Goal: Transaction & Acquisition: Book appointment/travel/reservation

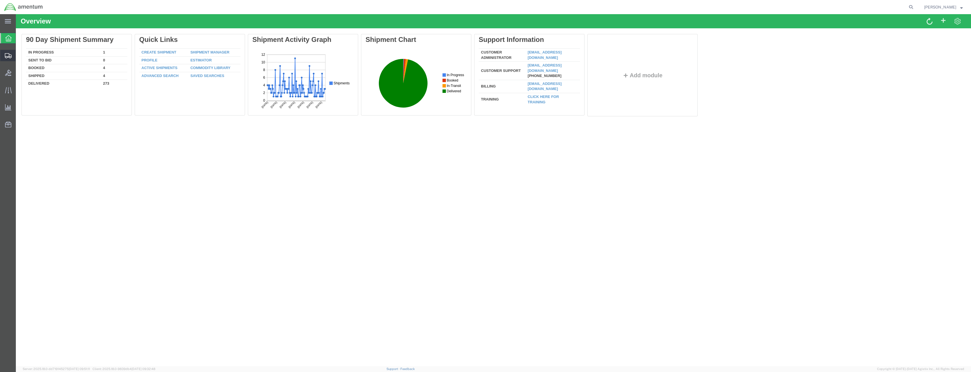
click at [7, 57] on icon at bounding box center [8, 55] width 7 height 5
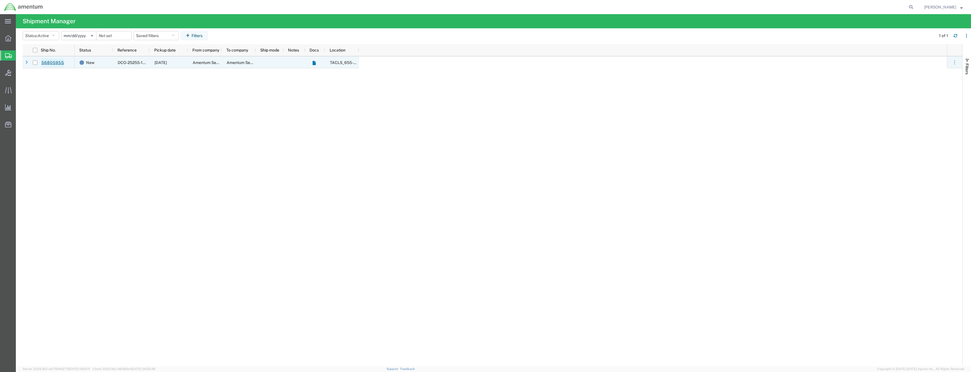
click at [43, 61] on link "56805955" at bounding box center [52, 62] width 23 height 9
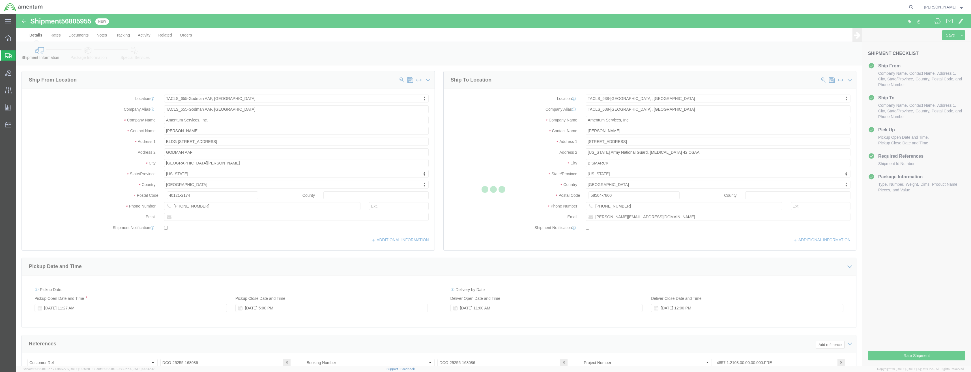
select select "42727"
select select "42720"
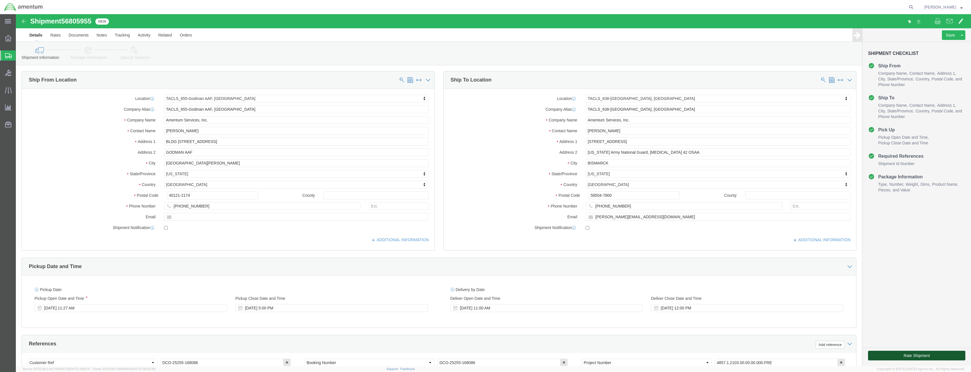
click button "Rate Shipment"
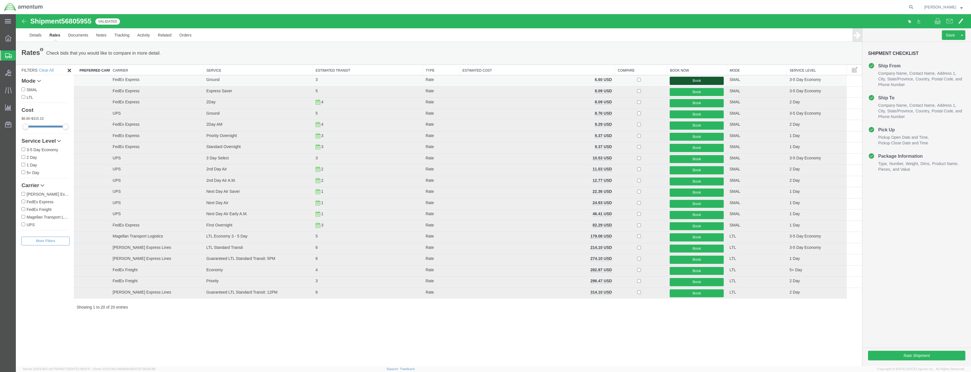
click at [701, 81] on button "Book" at bounding box center [697, 81] width 54 height 8
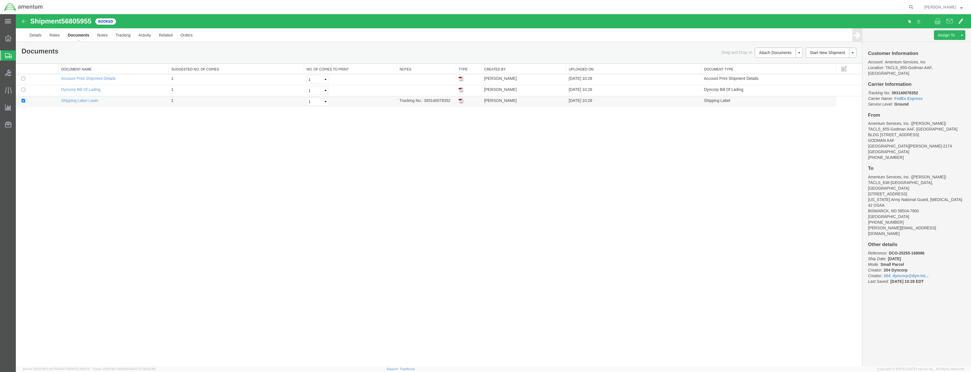
click at [85, 98] on td "Shipping Label Laser" at bounding box center [113, 101] width 110 height 11
click at [81, 101] on link "Shipping Label Laser" at bounding box center [79, 100] width 37 height 5
drag, startPoint x: 424, startPoint y: 100, endPoint x: 450, endPoint y: 101, distance: 26.1
click at [450, 101] on td "Tracking No.: 393140078352" at bounding box center [426, 101] width 59 height 11
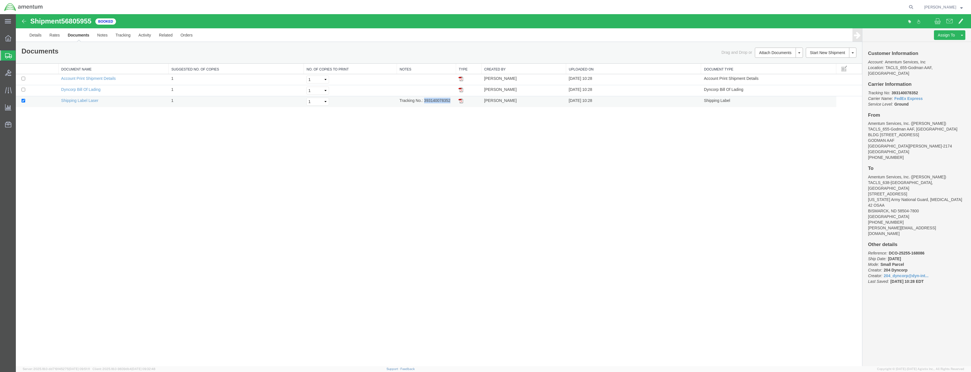
copy td "393140078352"
click at [7, 59] on div at bounding box center [8, 55] width 16 height 10
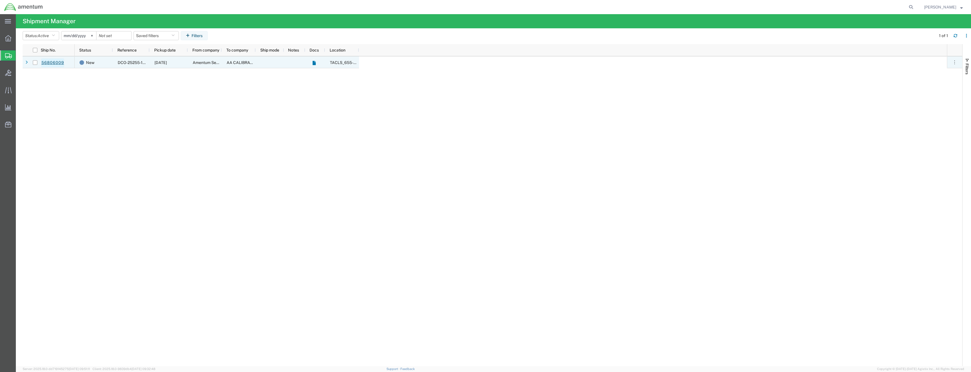
click at [52, 61] on link "56806009" at bounding box center [52, 62] width 23 height 9
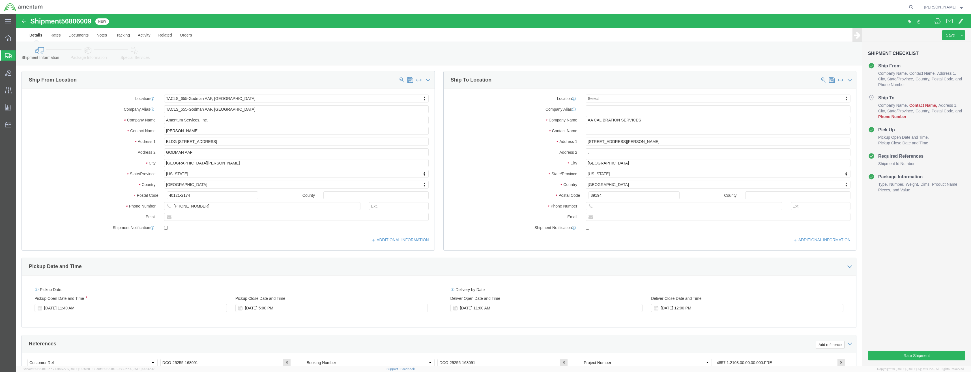
select select "42727"
select select
click button "Rate Shipment"
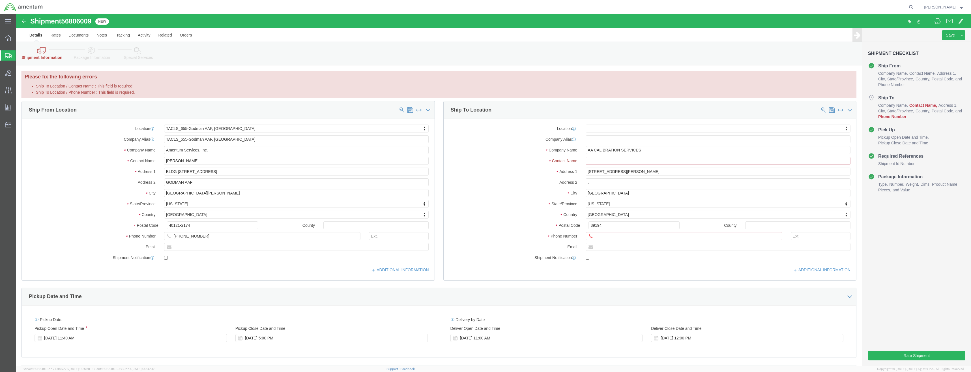
click input "Ship To Location / Contact Name : This field is required."
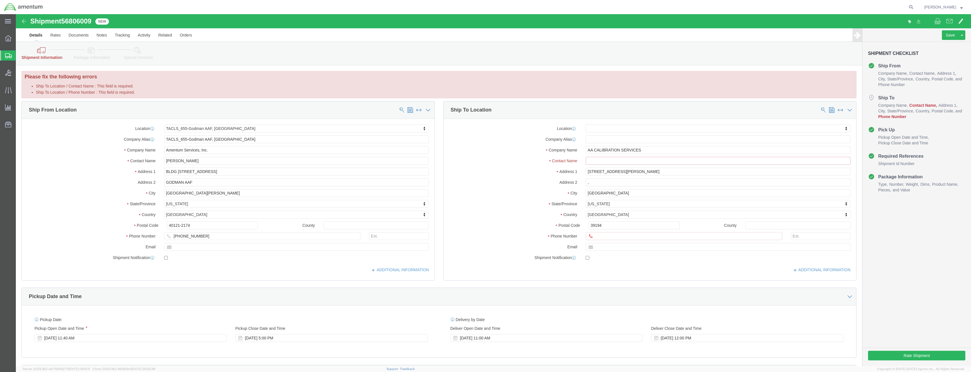
click input "Ship To Location / Contact Name : This field is required."
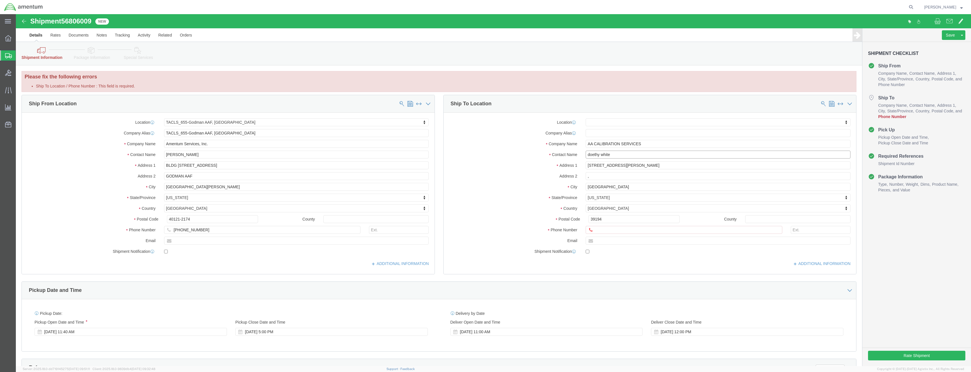
click input "doethy white"
type input "doethy white"
click input "Ship To Location / Phone Number : This field is required."
type input "[PHONE_NUMBER]"
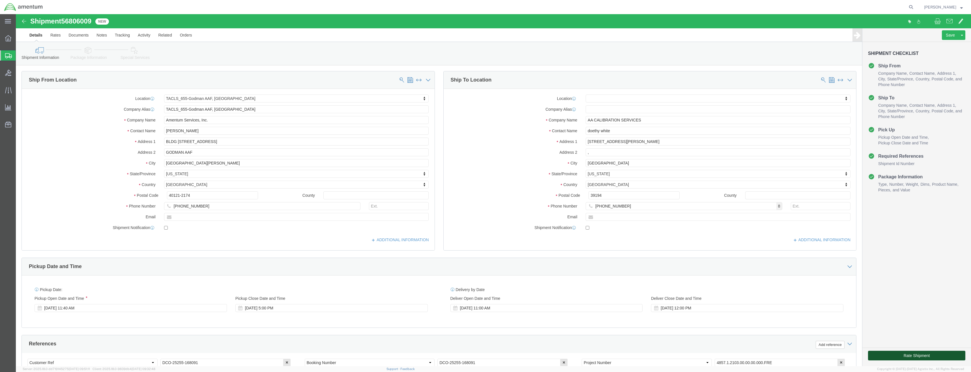
click button "Rate Shipment"
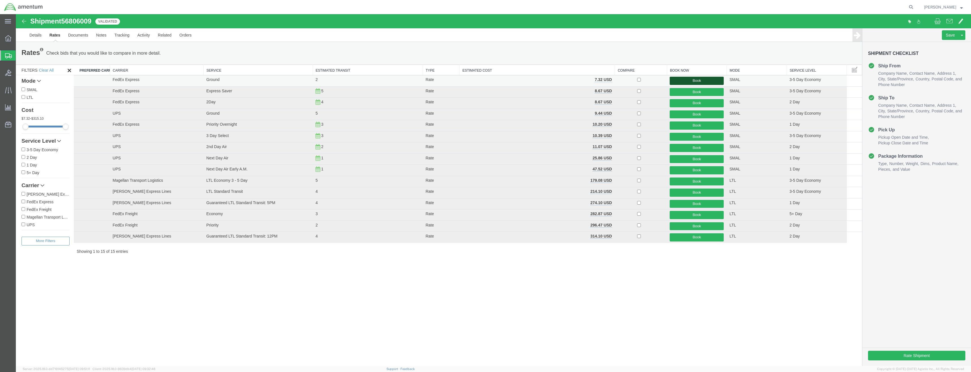
click at [694, 79] on button "Book" at bounding box center [697, 81] width 54 height 8
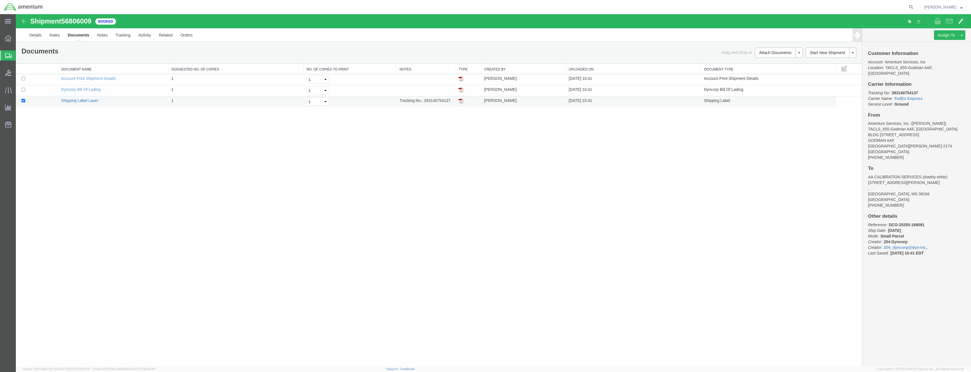
click at [74, 101] on link "Shipping Label Laser" at bounding box center [79, 100] width 37 height 5
click at [3, 40] on div at bounding box center [8, 38] width 16 height 11
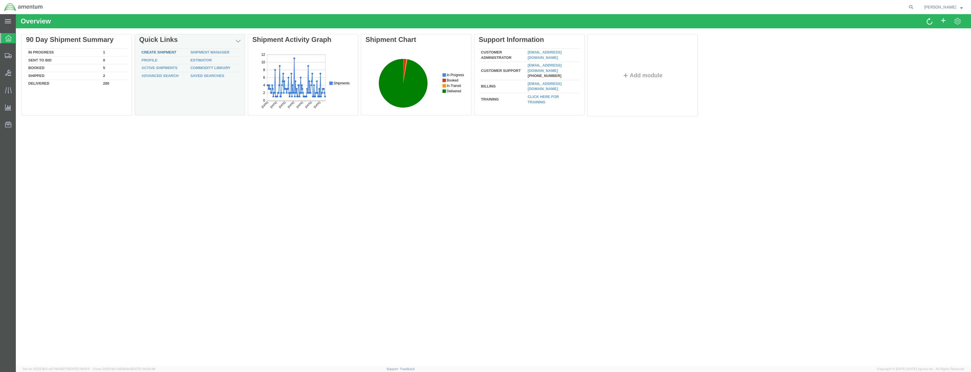
click at [158, 53] on link "Create Shipment" at bounding box center [159, 52] width 35 height 4
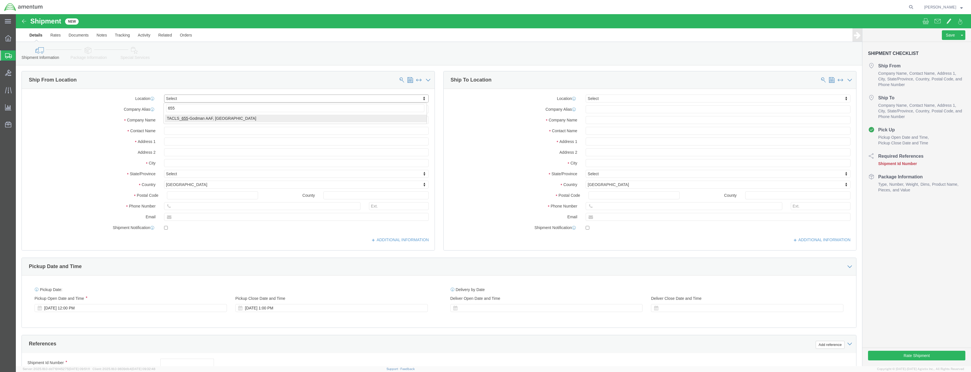
type input "655"
select select "42727"
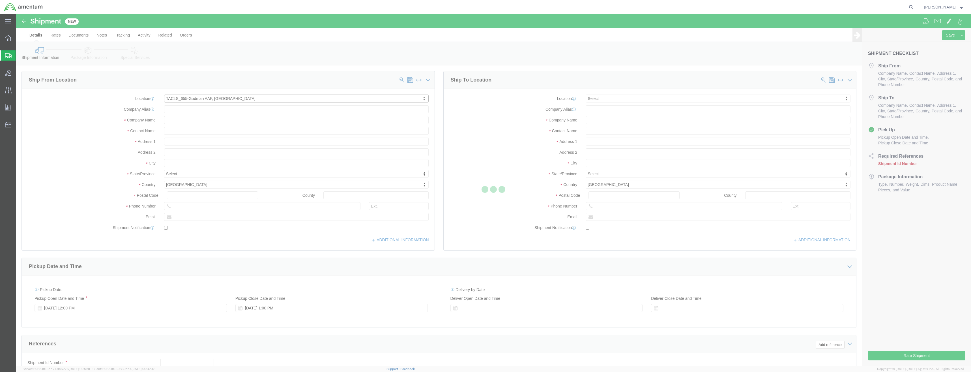
type input "Amentum Services, Inc."
type input "BLDG [STREET_ADDRESS]"
type input "GODMAN AAF"
type input "[GEOGRAPHIC_DATA][PERSON_NAME]"
type input "40121"
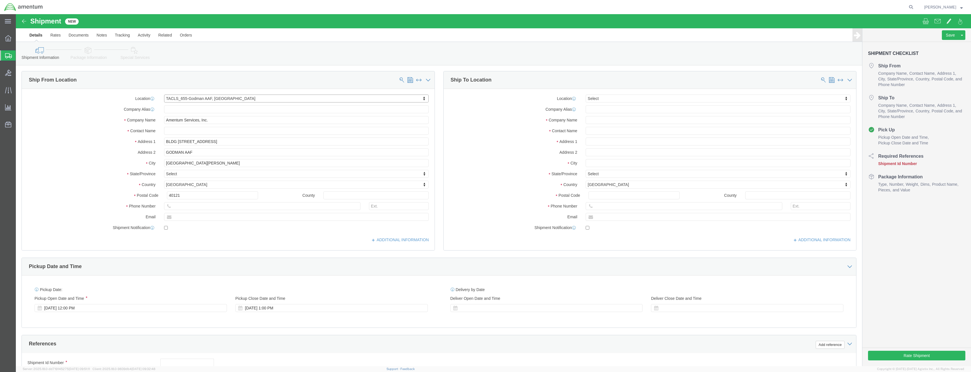
select select "KY"
click input "text"
type input "j"
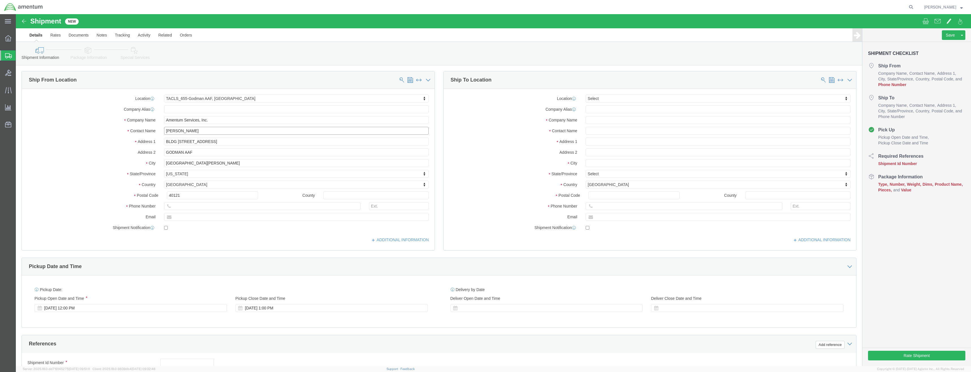
type input "[PERSON_NAME]"
click input "text"
type input "[PHONE_NUMBER]"
click input "text"
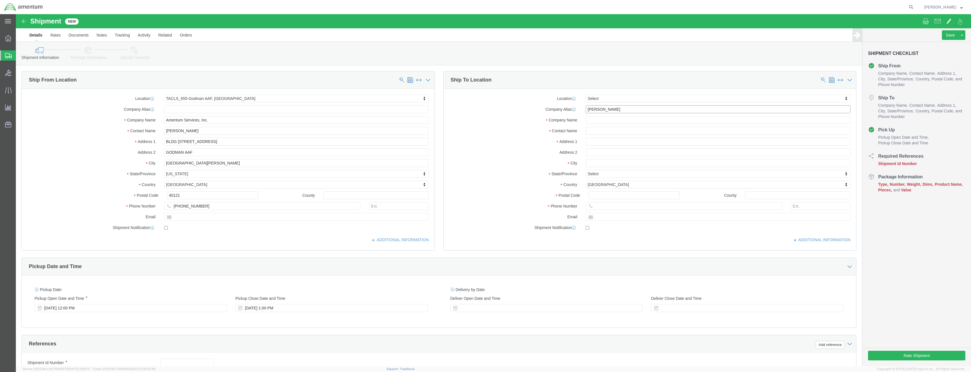
type input "[PERSON_NAME]"
type input "p"
click input "[PERSON_NAME]"
type input "P"
click input "text"
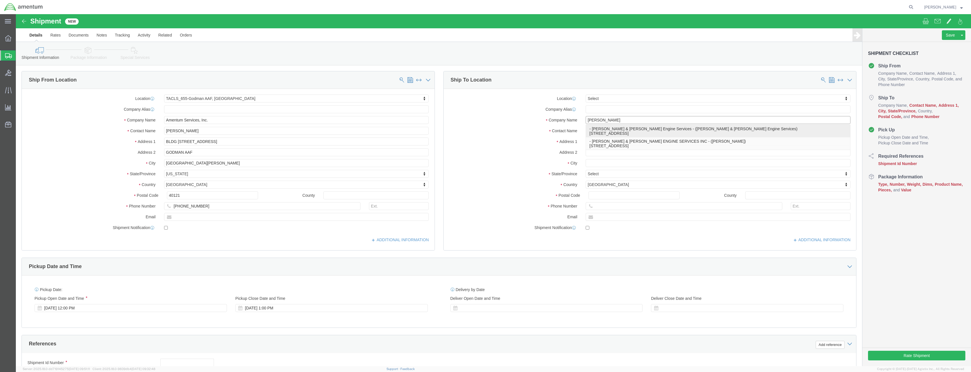
click p "- [PERSON_NAME] & [PERSON_NAME] Engine Services - ([PERSON_NAME] & [PERSON_NAME…"
type input "[PERSON_NAME] & [PERSON_NAME] Engine Services"
type input "[STREET_ADDRESS]"
type input "[GEOGRAPHIC_DATA]"
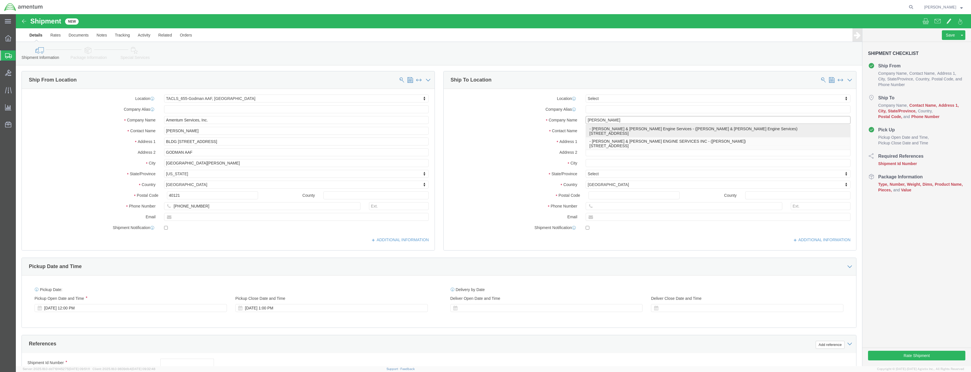
type input "30336"
select select "GA"
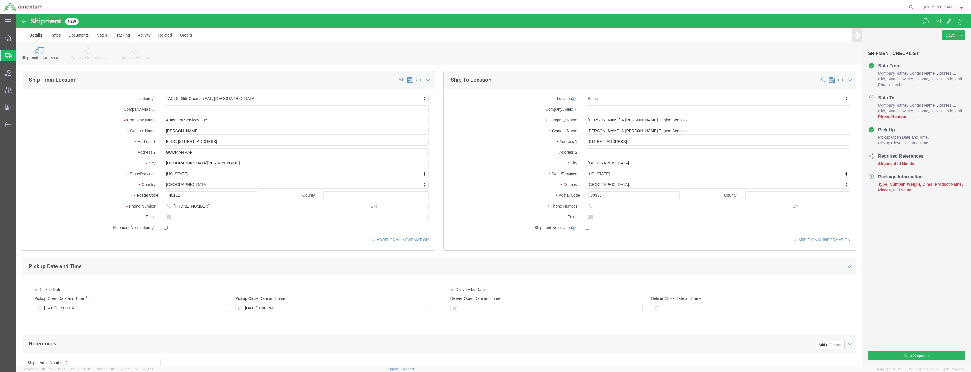
type input "[PERSON_NAME] & [PERSON_NAME] Engine Services"
drag, startPoint x: 634, startPoint y: 127, endPoint x: 516, endPoint y: 126, distance: 118.0
click div "Address [STREET_ADDRESS]"
type input "[STREET_ADDRESS],"
click input "text"
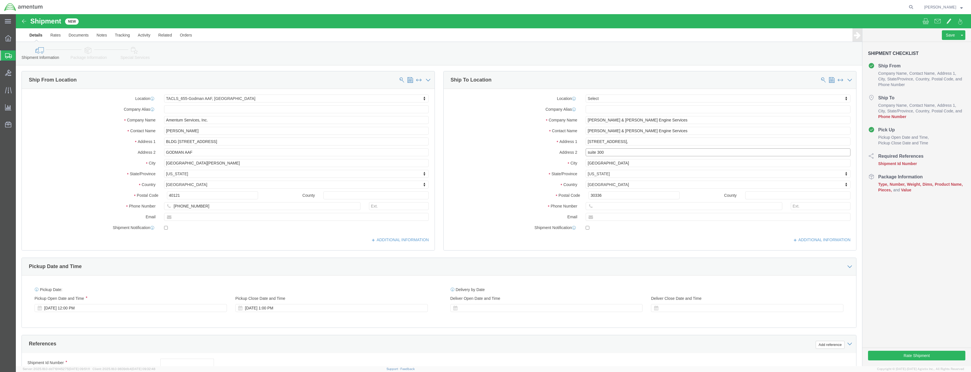
type input "suite 300"
click input "[GEOGRAPHIC_DATA]"
type input "north shores"
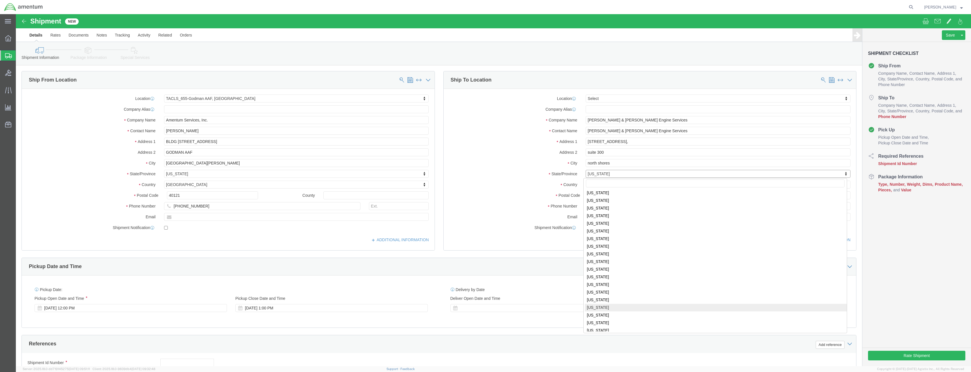
select select "MI"
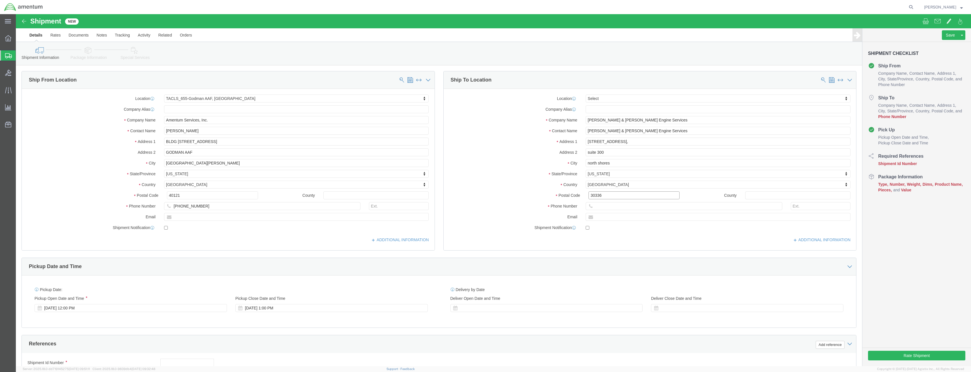
drag, startPoint x: 587, startPoint y: 181, endPoint x: 566, endPoint y: 183, distance: 21.0
click div "30336"
type input "49456"
click input "text"
type input "[PHONE_NUMBER]"
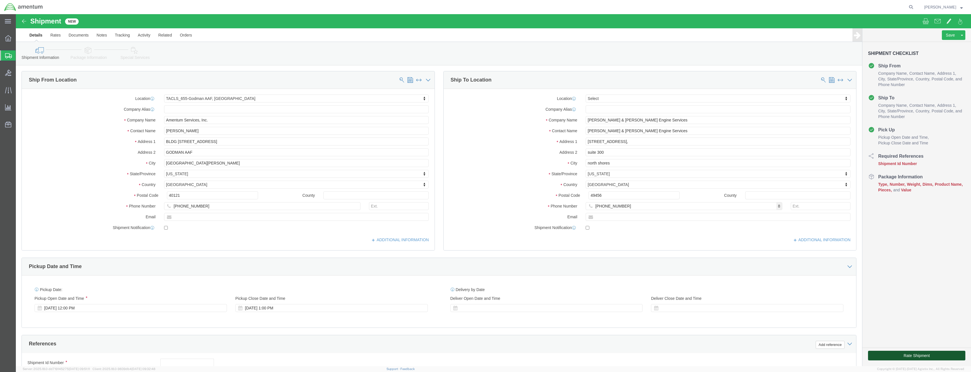
click button "Rate Shipment"
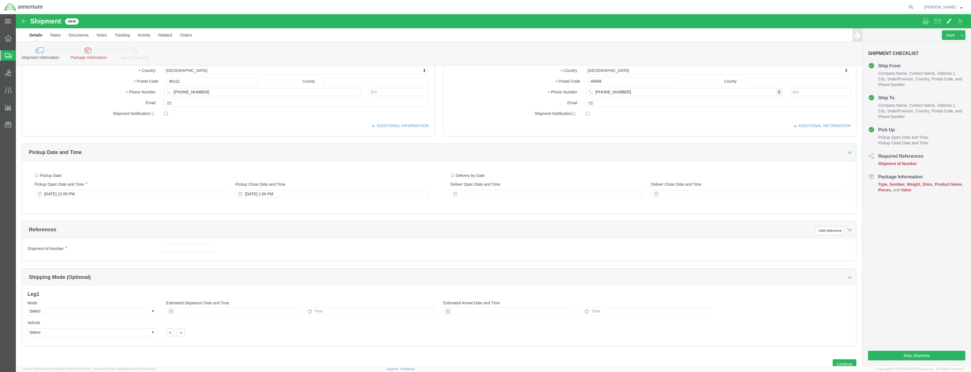
scroll to position [134, 0]
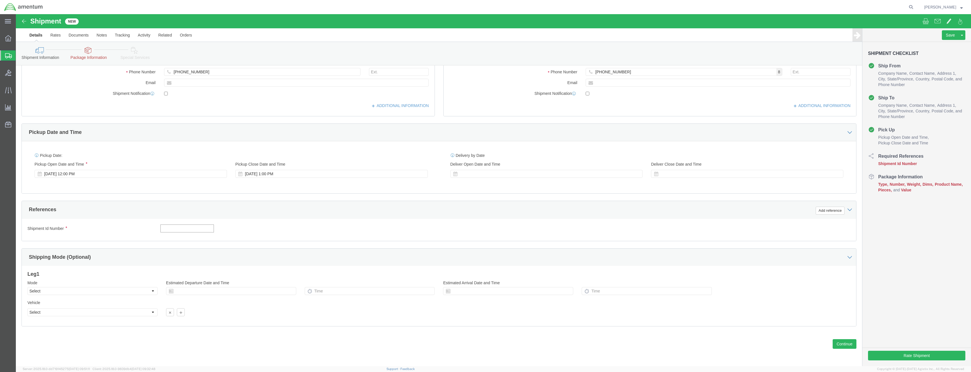
click input "text"
type input "456123987"
click div "Shipping Mode (Optional)"
click select "Select Air Less than Truckload Multi-Leg Ocean Freight Rail Small Parcel Truckl…"
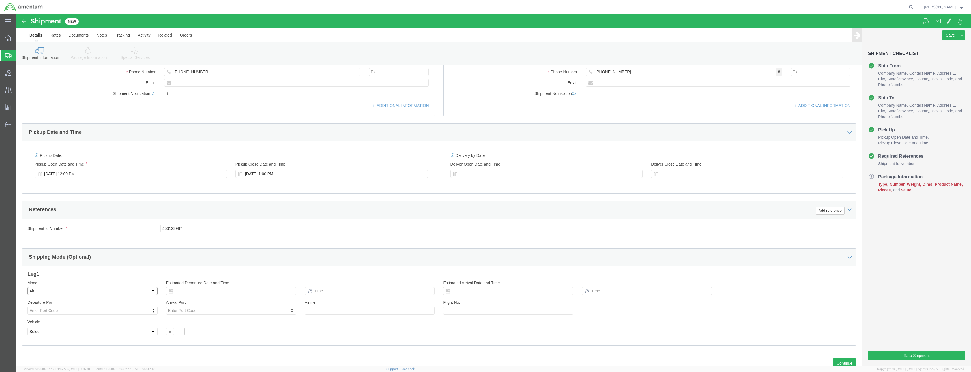
scroll to position [153, 0]
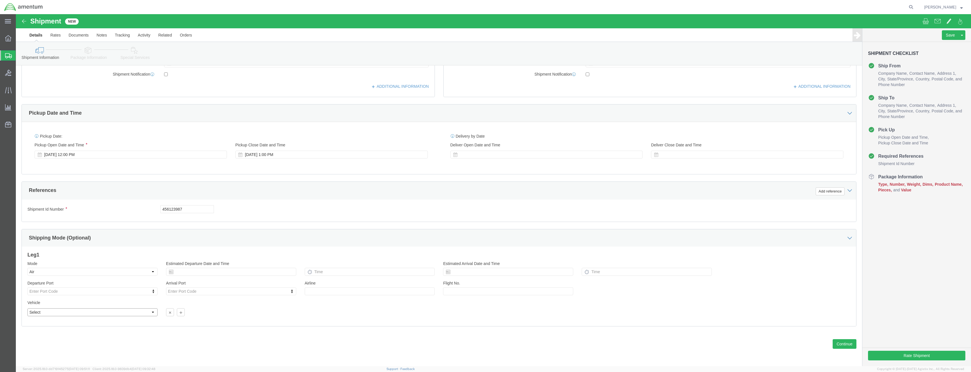
click select "Select Airplane"
click select "Select Air Less than Truckload Multi-Leg Ocean Freight Rail Small Parcel Truckl…"
select select "SMAL"
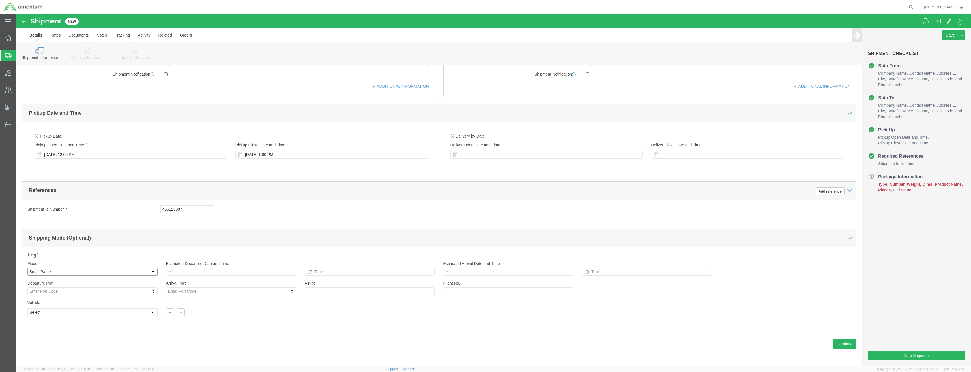
click select "Select Air Less than Truckload Multi-Leg Ocean Freight Rail Small Parcel Truckl…"
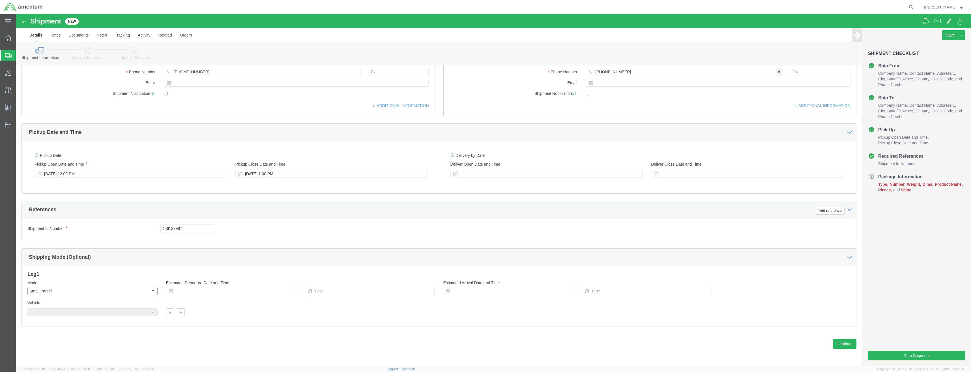
scroll to position [134, 0]
click input "text"
click td "19"
click input "text"
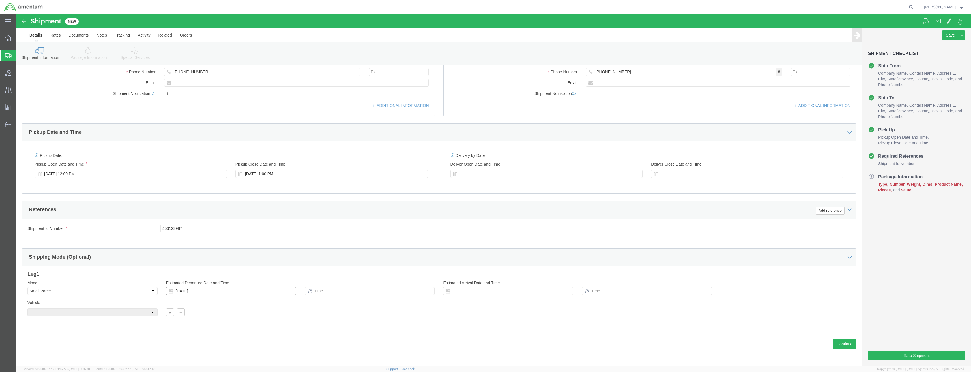
drag, startPoint x: 220, startPoint y: 281, endPoint x: 216, endPoint y: 281, distance: 4.2
click input "[DATE]"
click td "12"
type input "[DATE]"
click input "text"
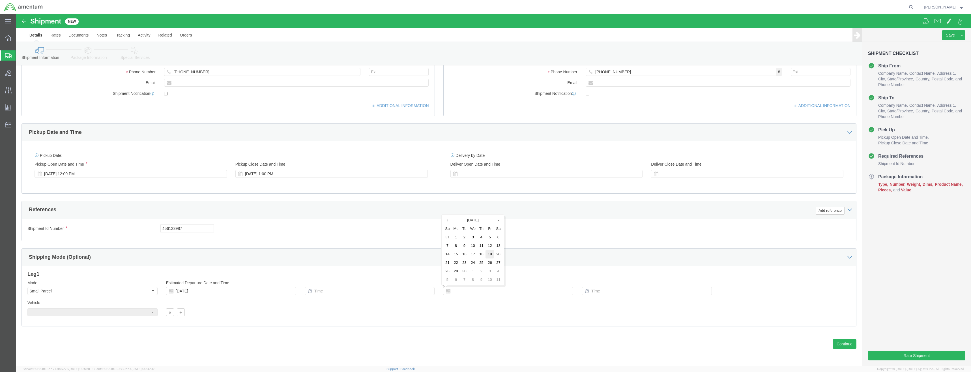
click td "19"
type input "[DATE]"
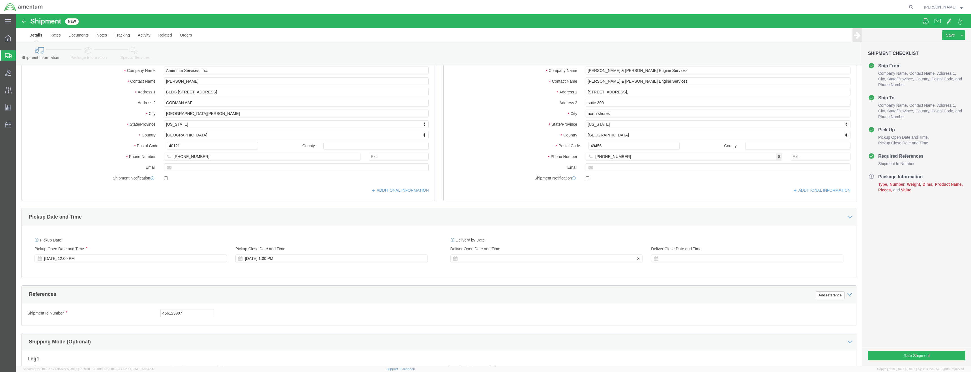
scroll to position [49, 0]
click div
drag, startPoint x: 589, startPoint y: 245, endPoint x: 592, endPoint y: 254, distance: 9.1
click div
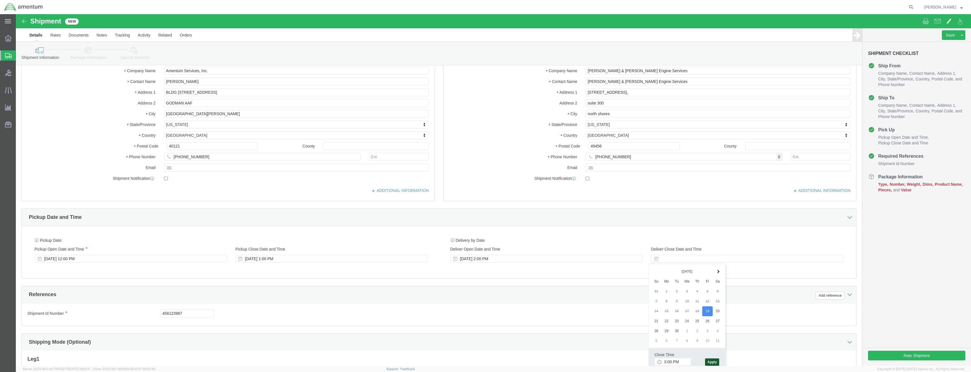
click button "Apply"
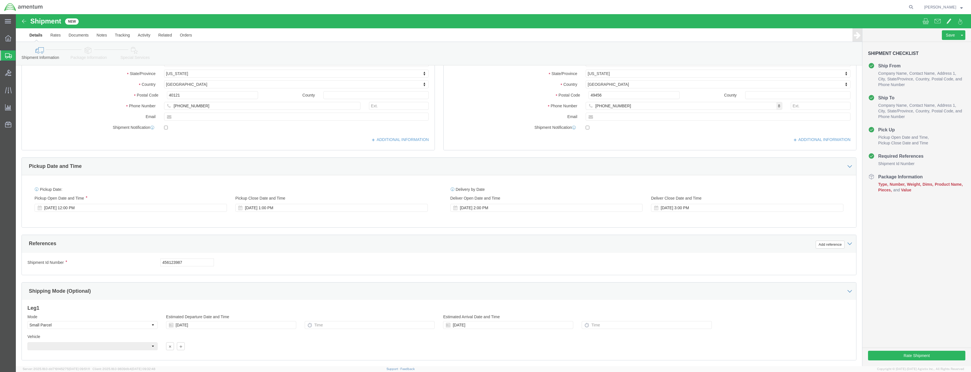
scroll to position [134, 0]
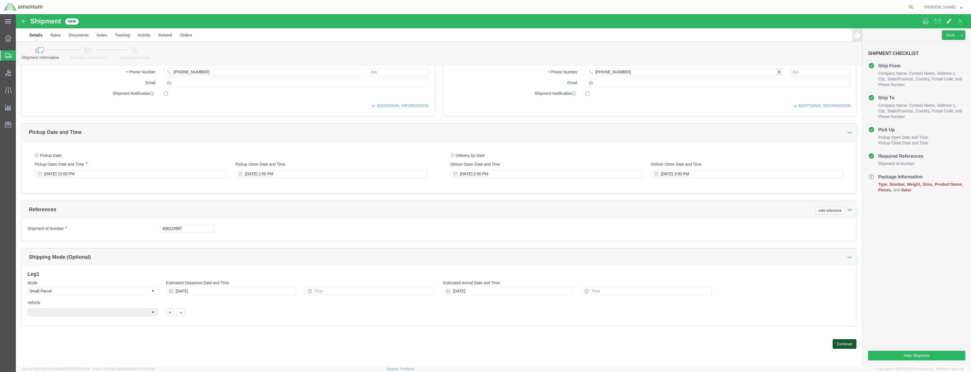
click button "Continue"
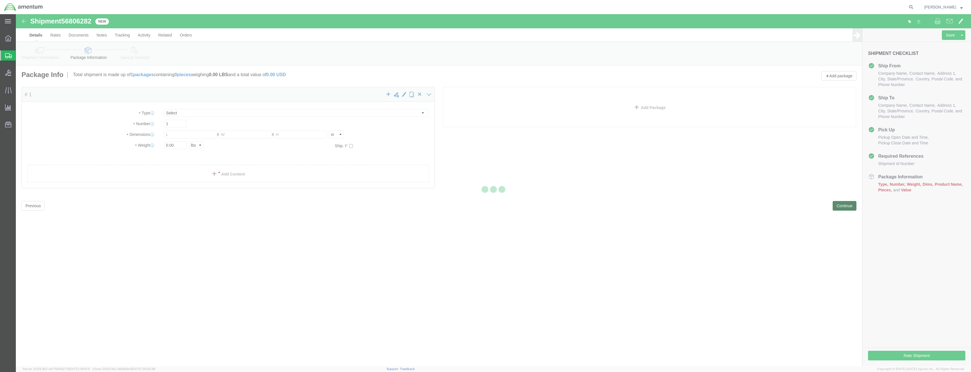
select select "YRPK"
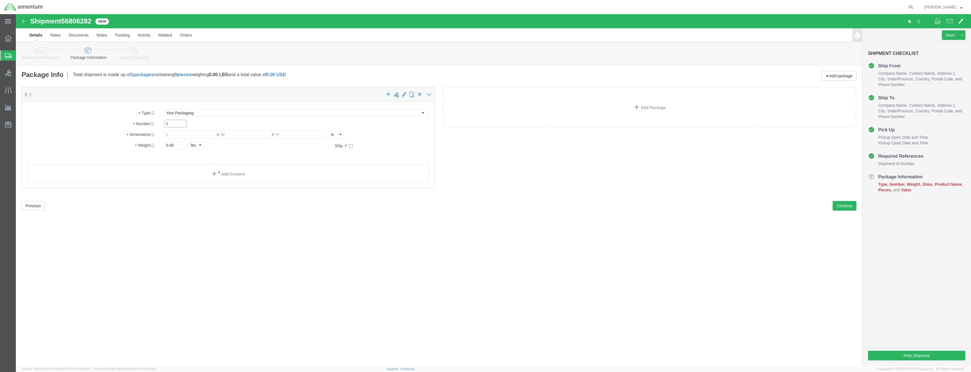
click input "1"
click input "text"
type input "24"
click input "text"
type input "24"
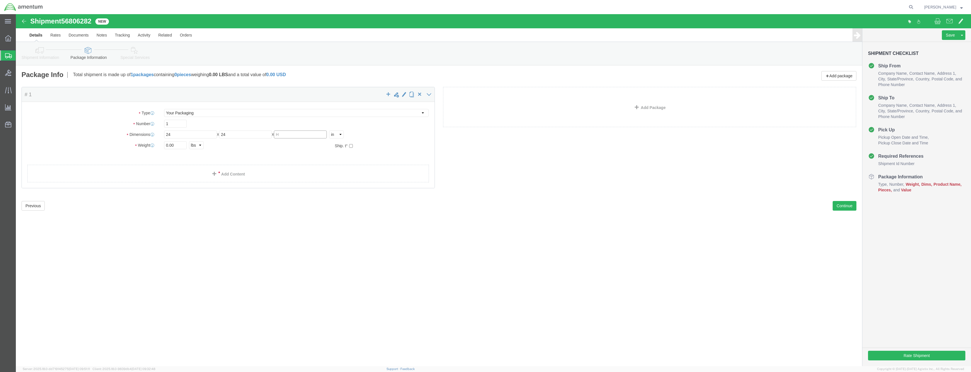
click input "text"
type input "2"
type input "12"
drag, startPoint x: 149, startPoint y: 131, endPoint x: 172, endPoint y: 134, distance: 23.1
click div "0.00 Select kgs lbs"
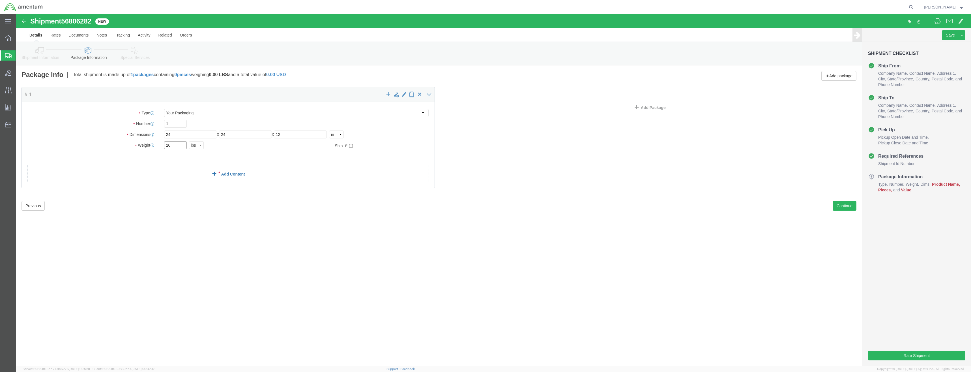
type input "20"
click link "Add Content"
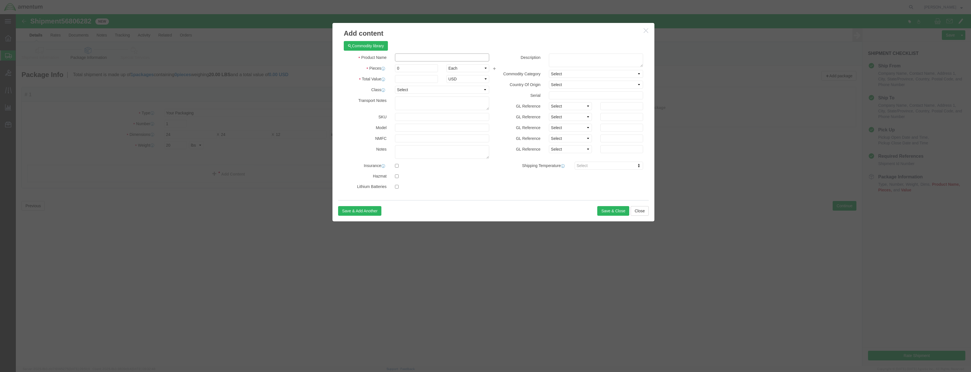
click input "text"
type input "drum"
click input "0"
type input "5000"
click input "text"
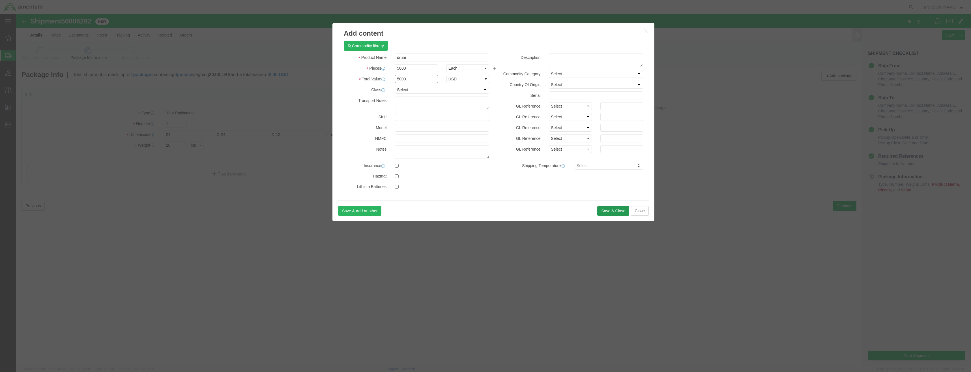
type input "5000"
click button "Save & Close"
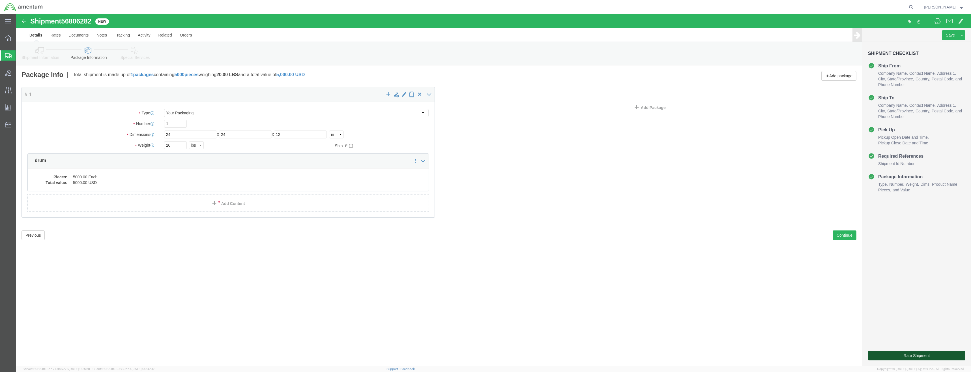
click button "Rate Shipment"
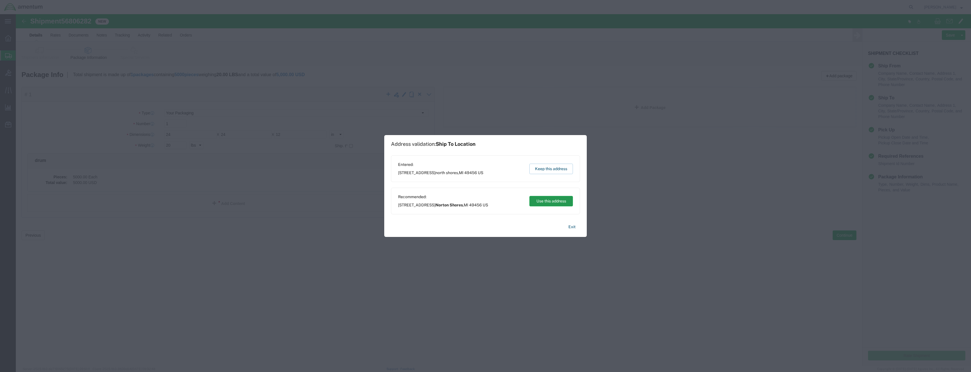
click at [553, 202] on button "Use this address" at bounding box center [552, 201] width 44 height 10
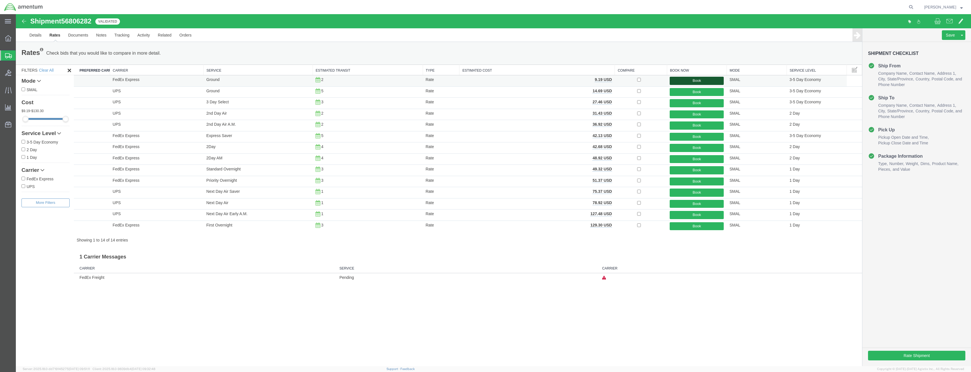
click at [702, 82] on button "Book" at bounding box center [697, 81] width 54 height 8
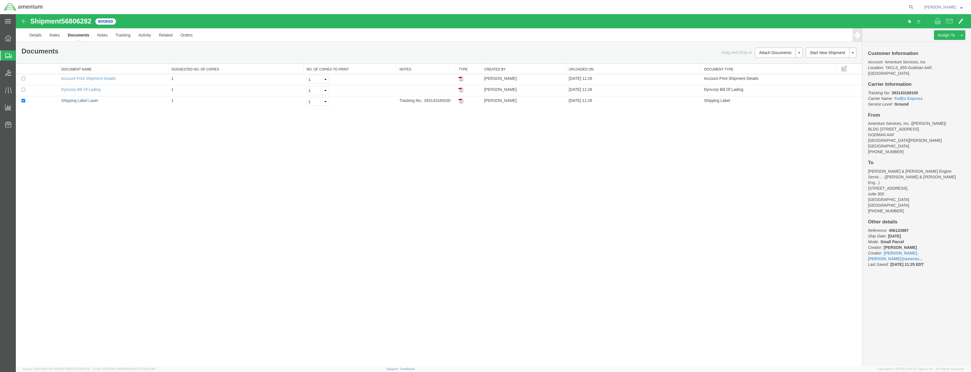
drag, startPoint x: 80, startPoint y: 101, endPoint x: 400, endPoint y: 114, distance: 320.7
click at [80, 101] on link "Shipping Label Laser" at bounding box center [79, 100] width 37 height 5
